Goal: Navigation & Orientation: Find specific page/section

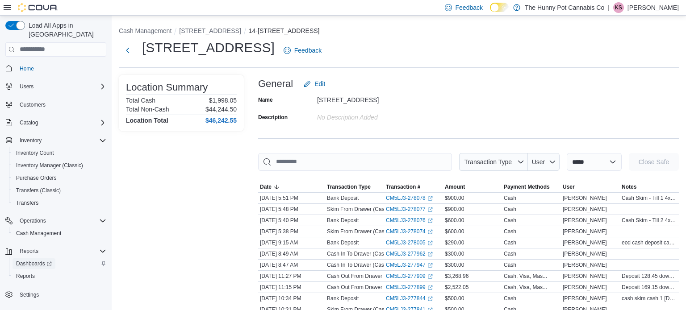
click at [32, 260] on span "Dashboards" at bounding box center [34, 263] width 36 height 7
click at [25, 65] on span "Home" at bounding box center [27, 68] width 14 height 7
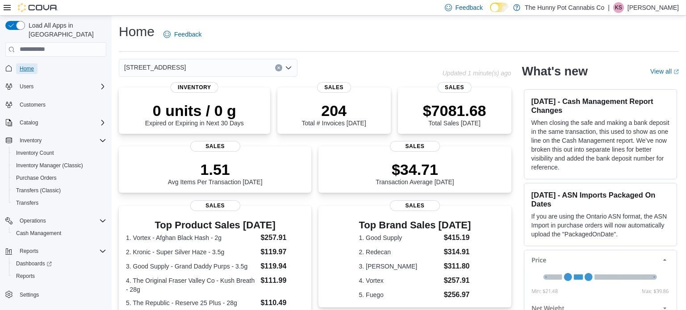
click at [25, 65] on span "Home" at bounding box center [27, 68] width 14 height 7
